Goal: Task Accomplishment & Management: Use online tool/utility

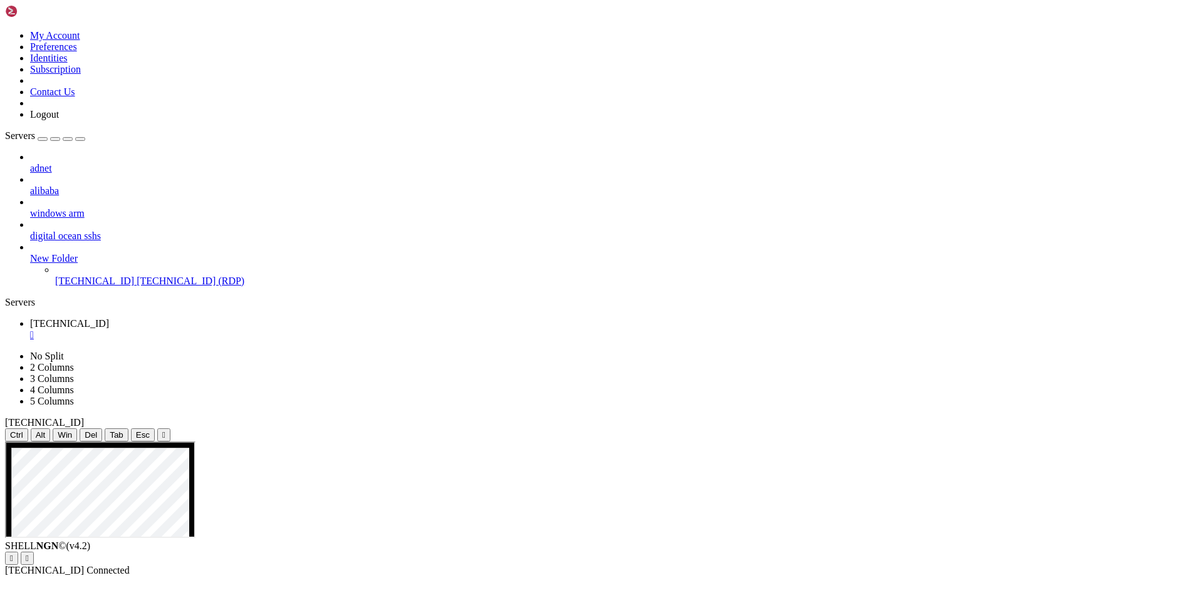
drag, startPoint x: 660, startPoint y: 651, endPoint x: 711, endPoint y: 651, distance: 51.4
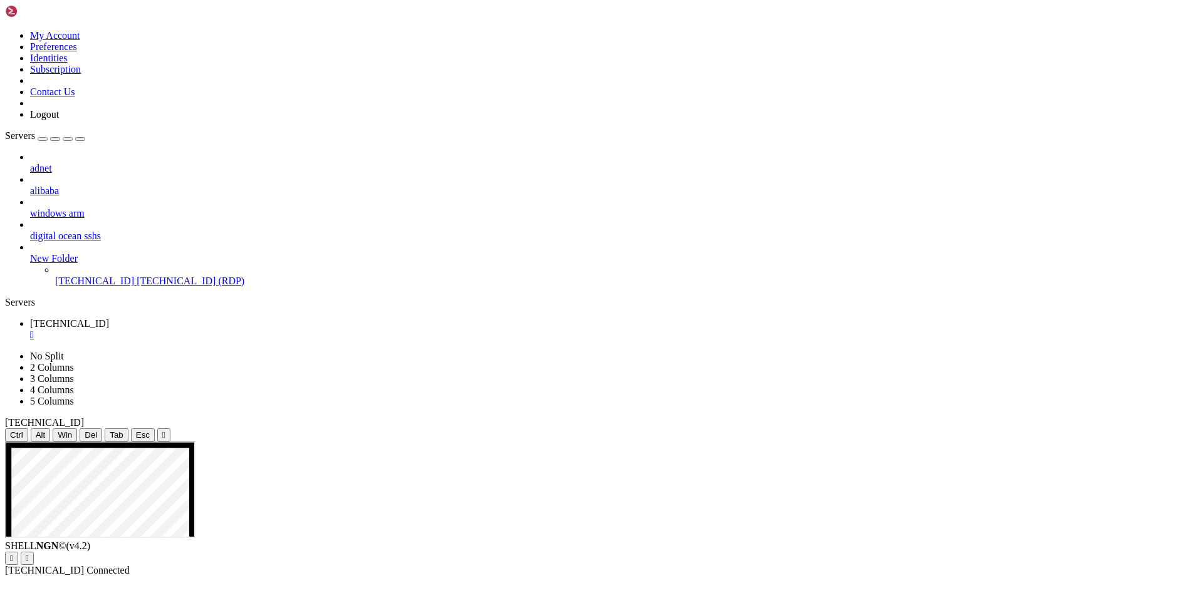
click at [234, 329] on div "" at bounding box center [614, 334] width 1168 height 11
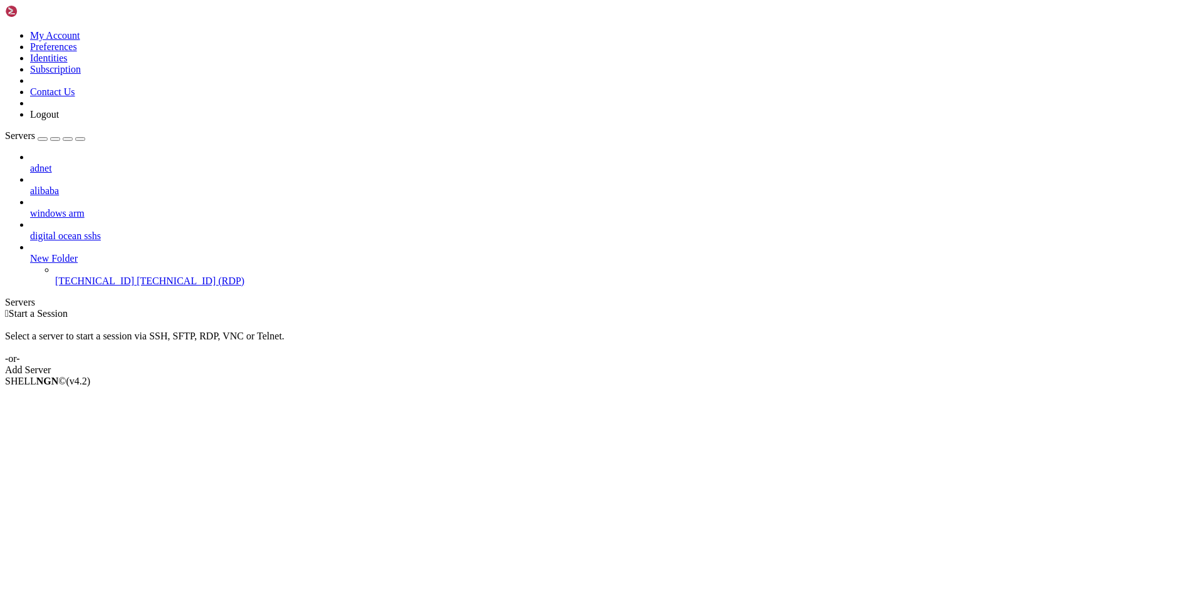
click at [274, 308] on div " Start a Session Select a server to start a session via SSH, SFTP, RDP, VNC or…" at bounding box center [601, 342] width 1193 height 68
click at [71, 465] on span "Properties" at bounding box center [50, 470] width 41 height 11
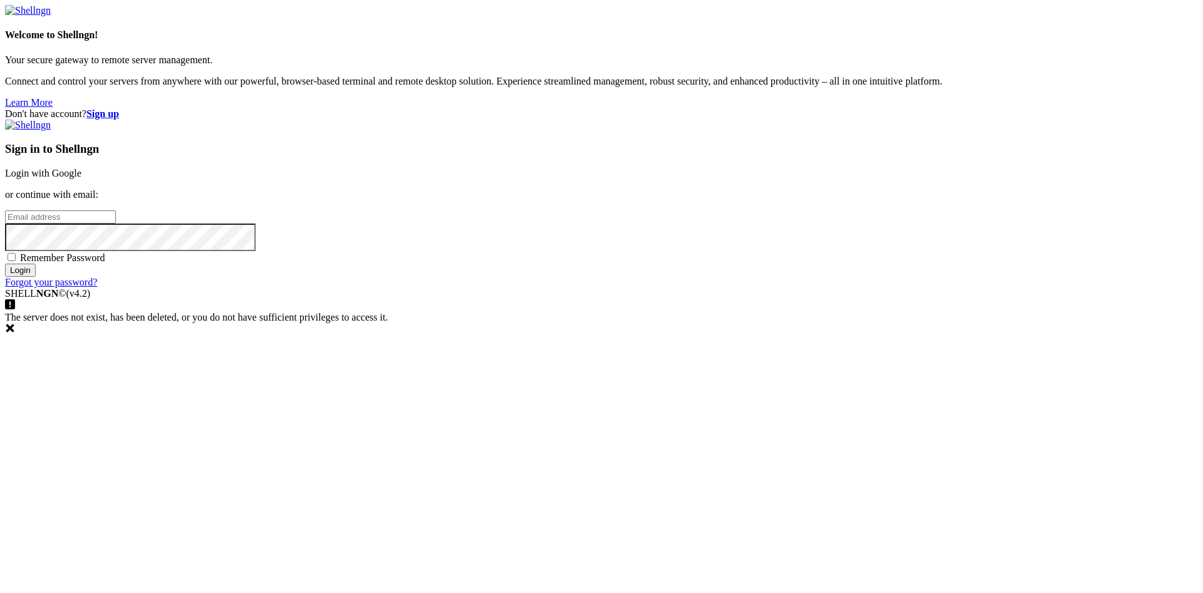
click at [81, 179] on link "Login with Google" at bounding box center [43, 173] width 76 height 11
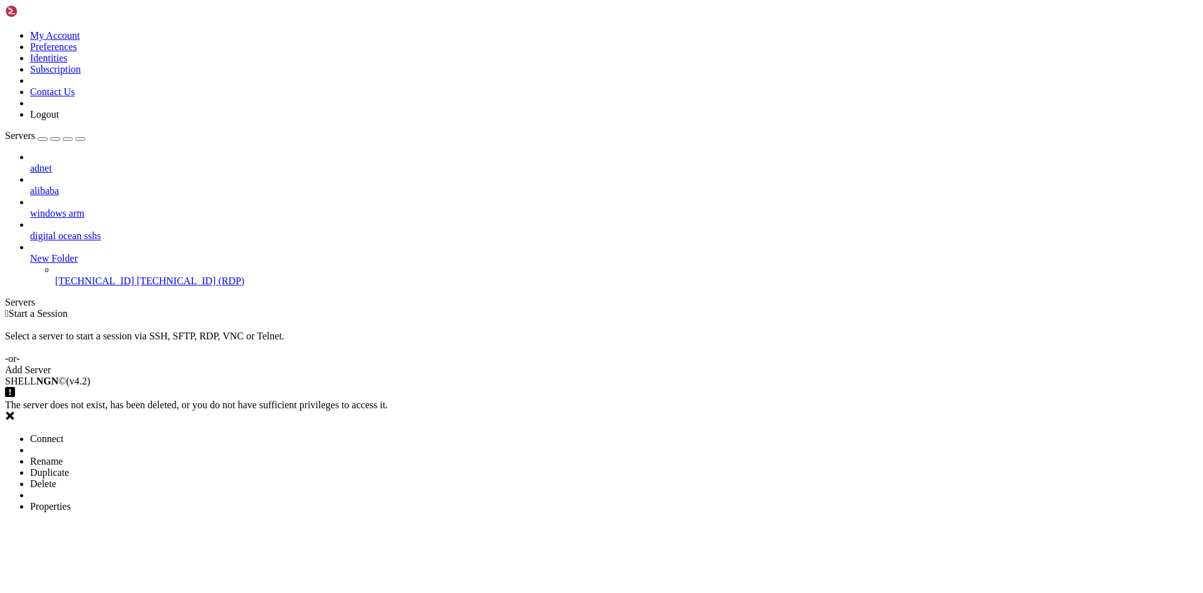
click at [71, 501] on span "Properties" at bounding box center [50, 506] width 41 height 11
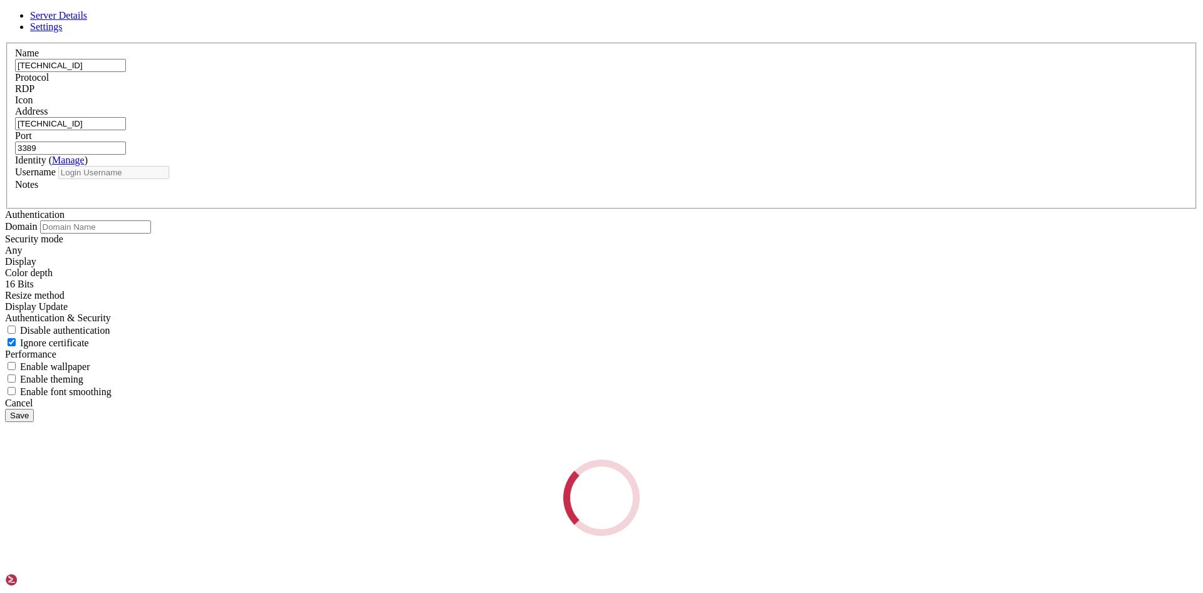
type input "[PERSON_NAME]"
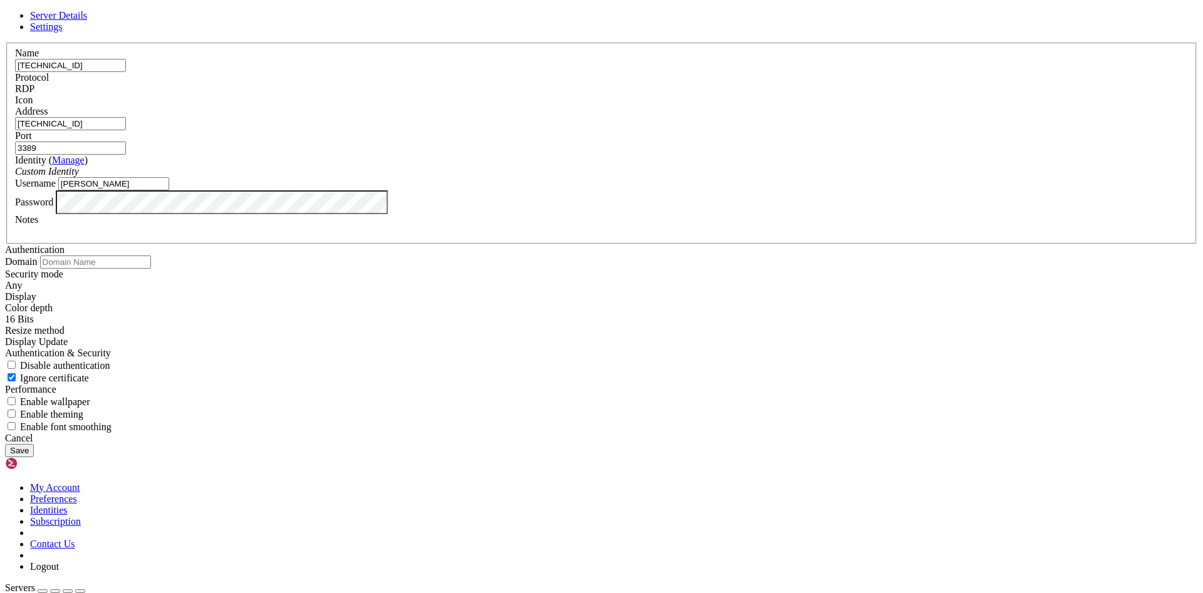
click at [126, 72] on input "[TECHNICAL_ID]" at bounding box center [70, 65] width 111 height 13
paste input "2.117"
type input "[TECHNICAL_ID]"
click at [126, 130] on input "[TECHNICAL_ID]" at bounding box center [70, 123] width 111 height 13
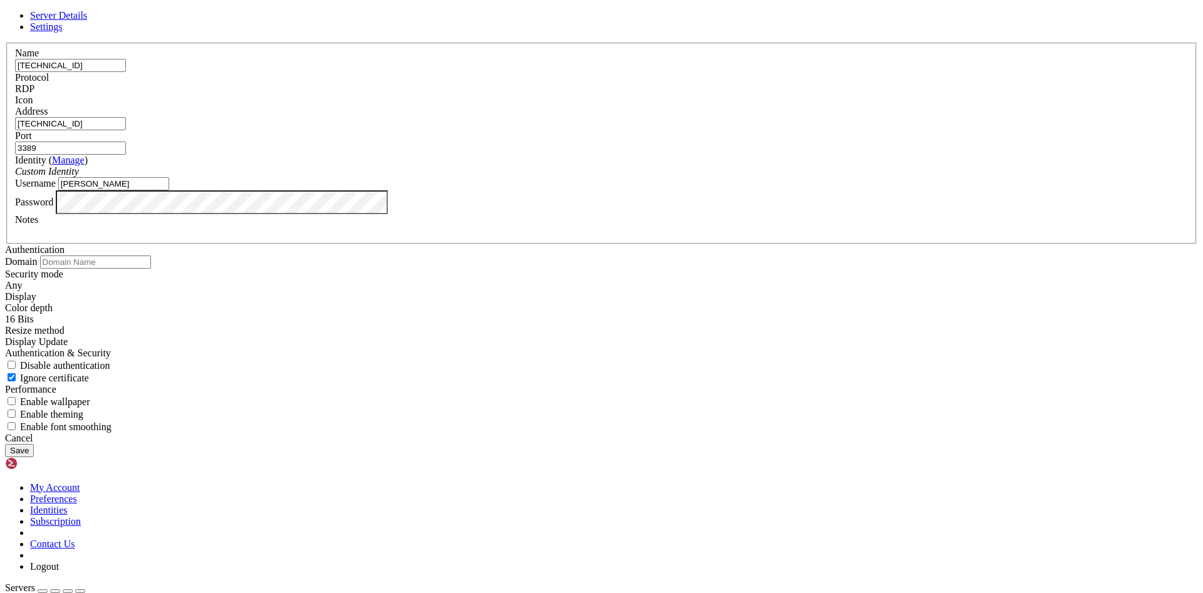
click at [126, 130] on input "[TECHNICAL_ID]" at bounding box center [70, 123] width 111 height 13
paste input "2.117"
type input "[TECHNICAL_ID]"
click at [34, 457] on button "Save" at bounding box center [19, 450] width 29 height 13
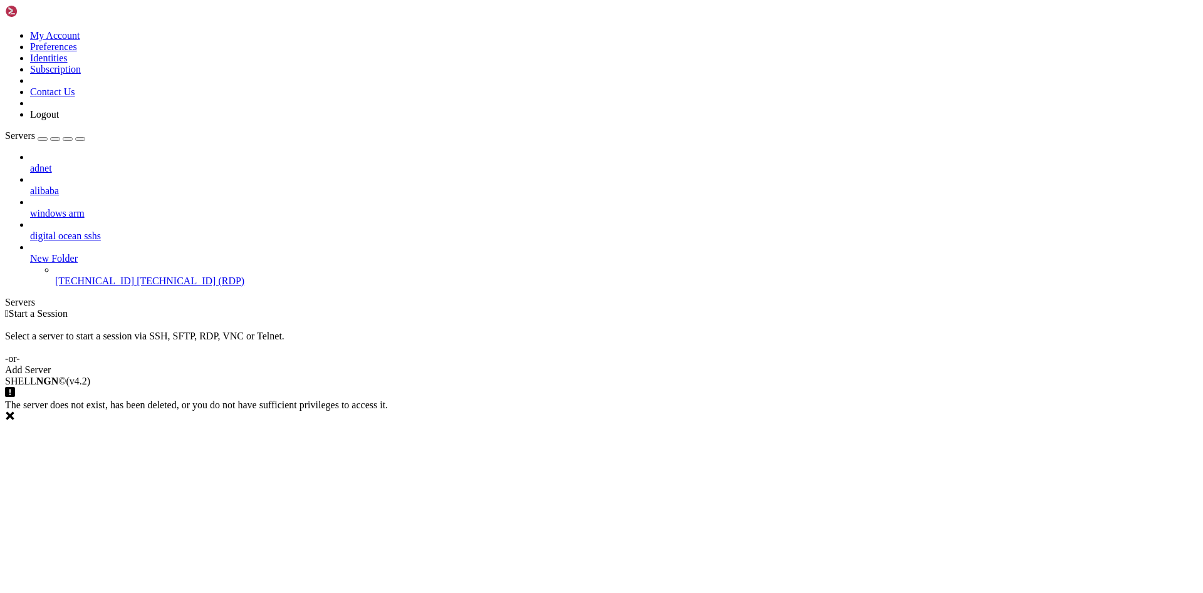
click at [14, 420] on icon at bounding box center [10, 416] width 8 height 8
click at [544, 376] on div " Start a Session Select a server to start a session via SSH, SFTP, RDP, VNC or…" at bounding box center [601, 342] width 1193 height 68
click at [137, 276] on span "[TECHNICAL_ID] (RDP)" at bounding box center [191, 281] width 108 height 11
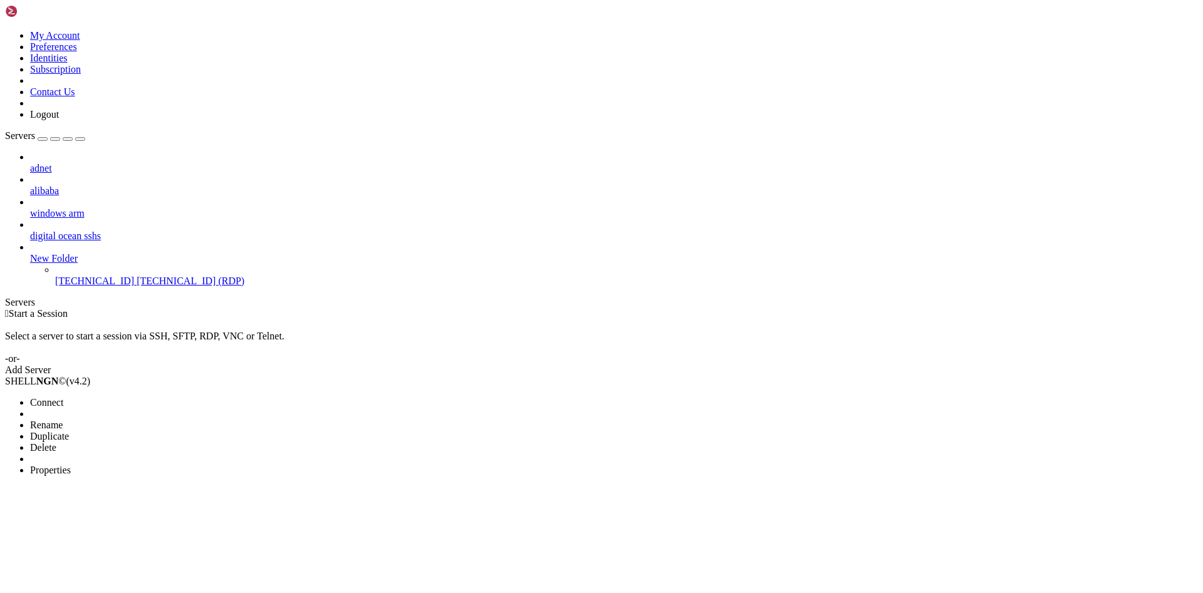
click at [63, 397] on span "Connect" at bounding box center [46, 402] width 33 height 11
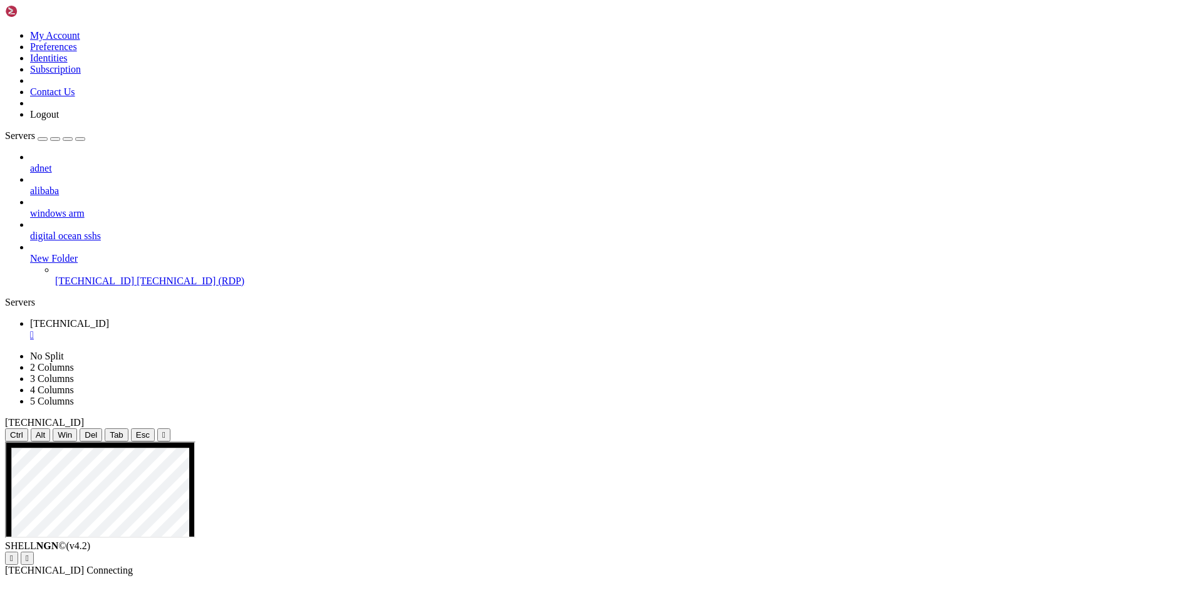
click at [87, 287] on div "adnet alibaba windows arm digital ocean sshs New Folder [TECHNICAL_ID] [TECHNIC…" at bounding box center [601, 219] width 1193 height 135
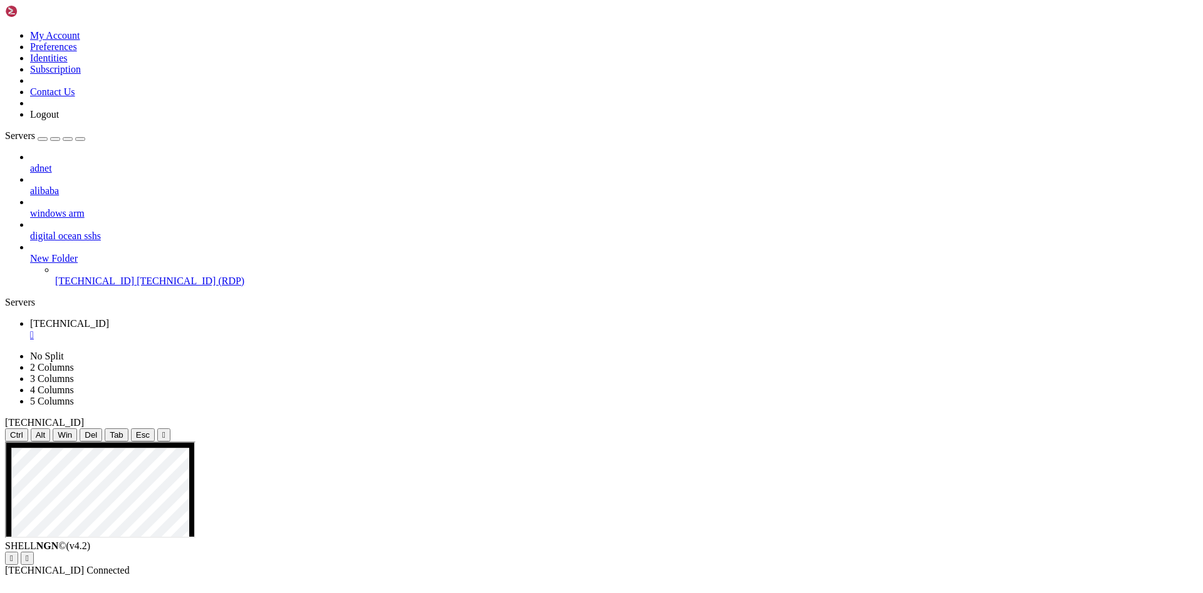
drag, startPoint x: 812, startPoint y: 863, endPoint x: 1032, endPoint y: 921, distance: 227.4
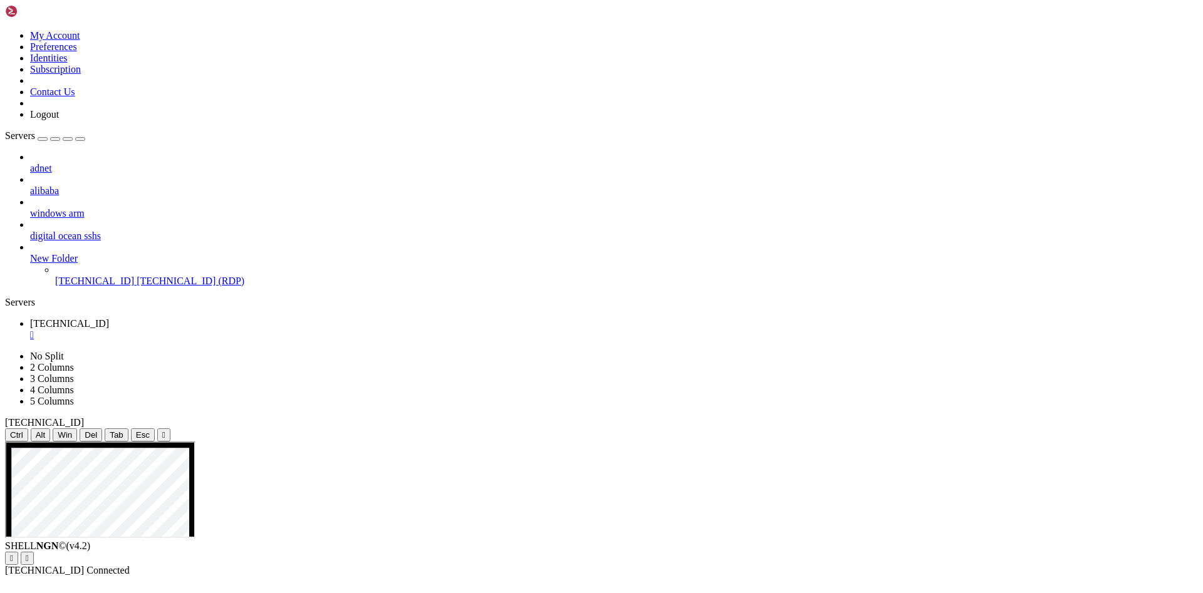
drag, startPoint x: 207, startPoint y: 554, endPoint x: 232, endPoint y: 480, distance: 77.2
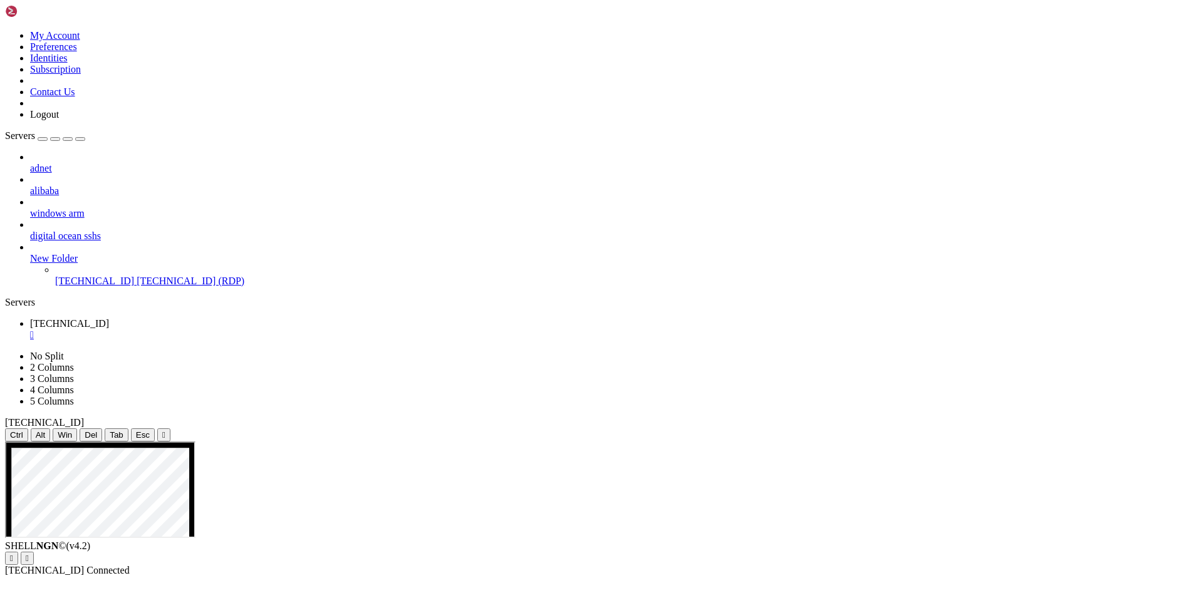
click at [234, 329] on div "" at bounding box center [614, 334] width 1168 height 11
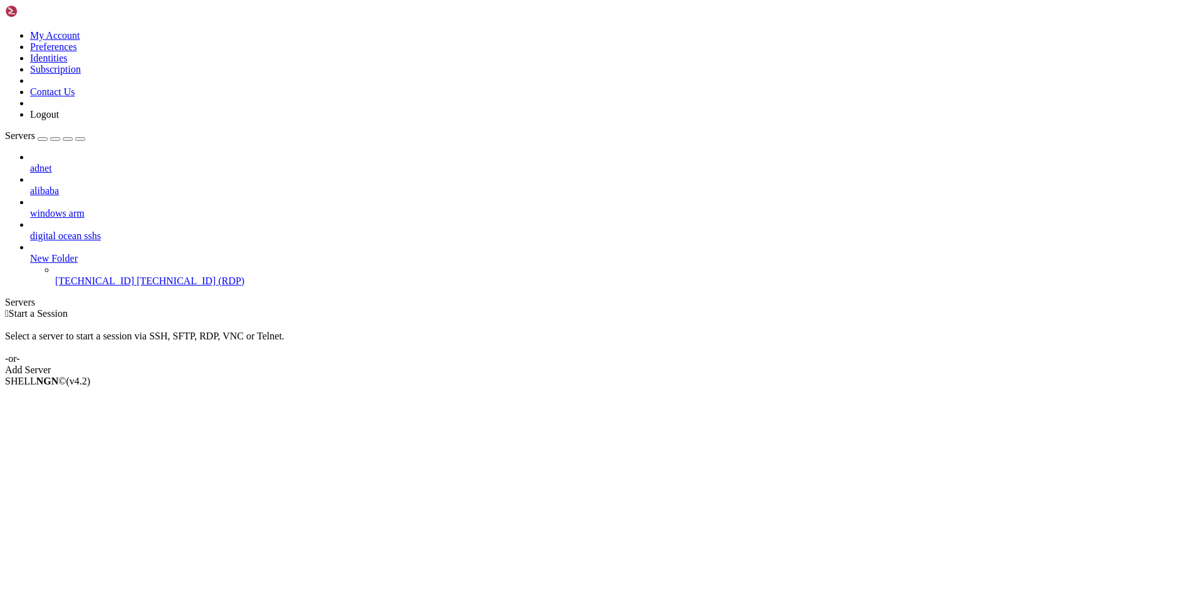
click at [264, 319] on div "Select a server to start a session via SSH, SFTP, RDP, VNC or Telnet. -or-" at bounding box center [601, 341] width 1193 height 45
